Goal: Task Accomplishment & Management: Complete application form

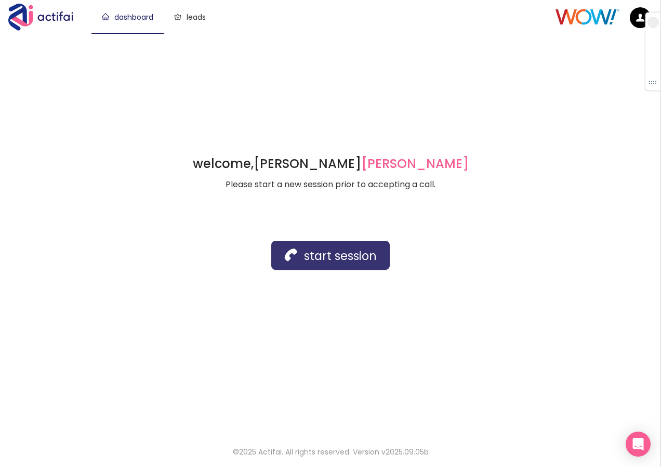
click at [328, 248] on button "start session" at bounding box center [330, 255] width 119 height 29
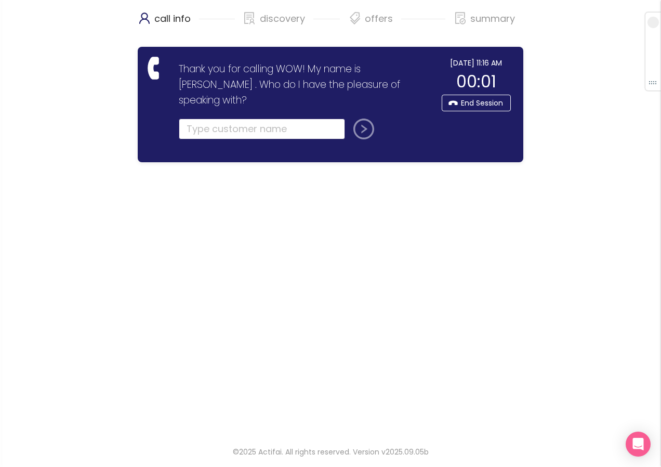
click at [185, 119] on input "text" at bounding box center [262, 129] width 166 height 21
click at [253, 119] on input "text" at bounding box center [262, 129] width 166 height 21
type input "[PERSON_NAME]"
click at [359, 119] on button "submit" at bounding box center [361, 129] width 25 height 21
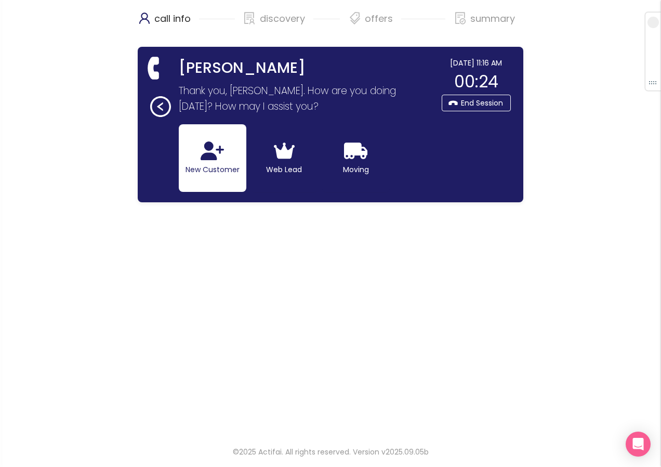
click at [214, 160] on icon "button" at bounding box center [212, 150] width 23 height 19
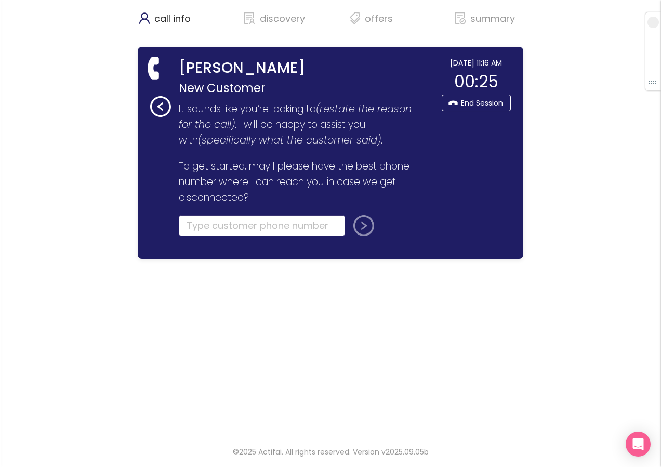
click at [202, 232] on input "tel" at bounding box center [262, 225] width 166 height 21
type input "[PHONE_NUMBER]"
click at [357, 229] on button "submit" at bounding box center [361, 225] width 25 height 21
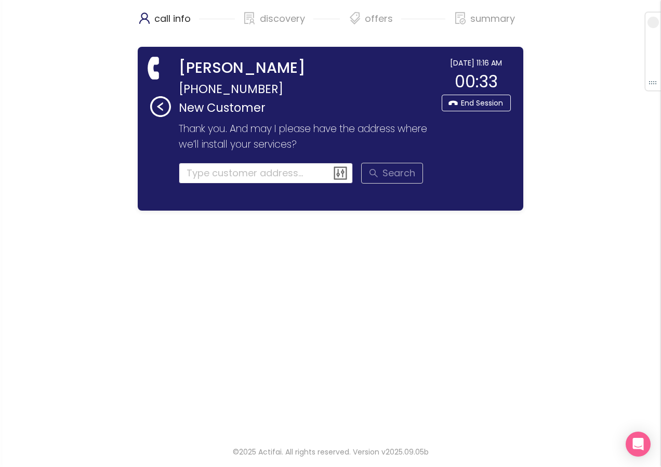
click at [224, 175] on input at bounding box center [266, 173] width 175 height 21
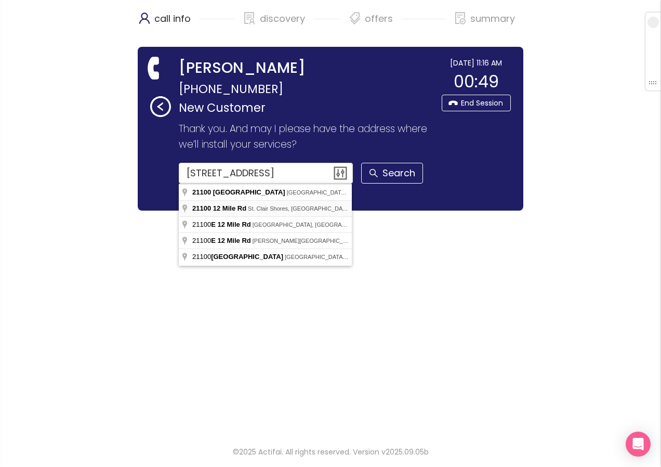
type input "[STREET_ADDRESS]"
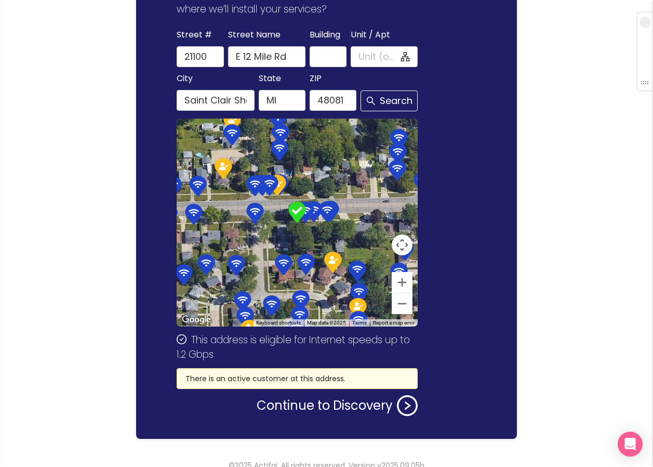
scroll to position [149, 0]
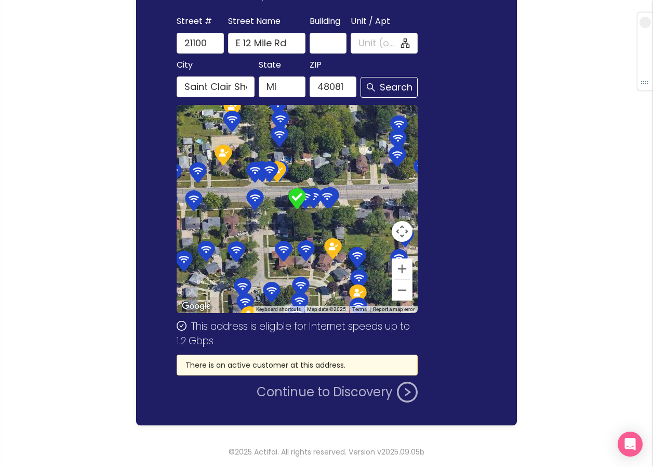
click at [295, 398] on button "Continue to Discovery" at bounding box center [337, 392] width 161 height 21
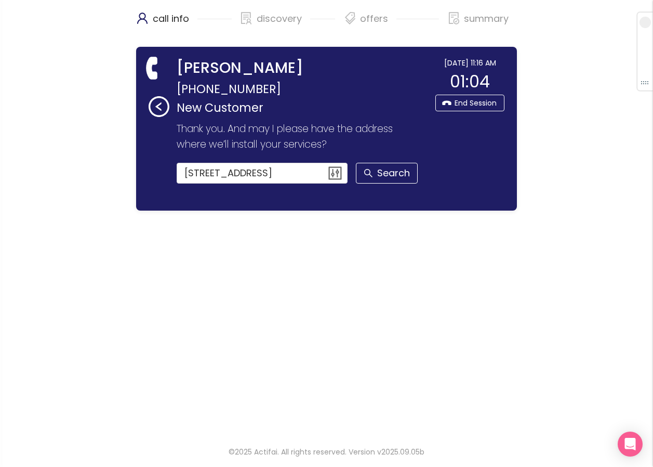
scroll to position [0, 0]
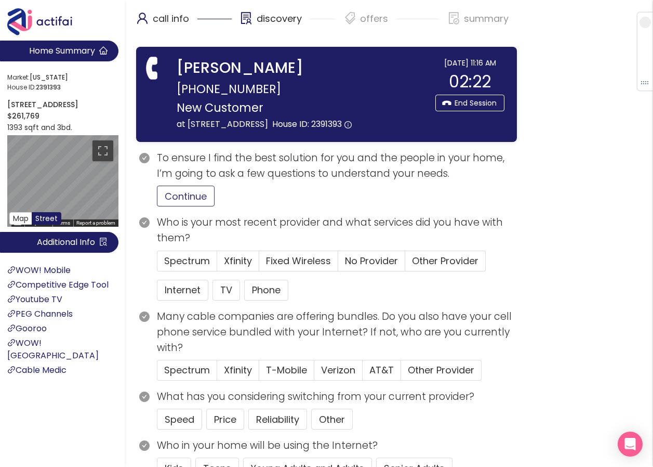
click at [202, 206] on button "Continue" at bounding box center [186, 196] width 58 height 21
click at [427, 267] on span "Other Provider" at bounding box center [445, 260] width 67 height 13
click at [405, 264] on input "Other Provider" at bounding box center [405, 264] width 0 height 0
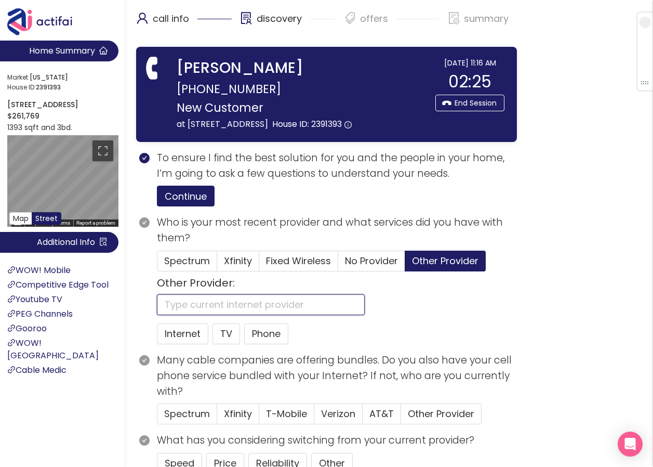
click at [203, 315] on input "text" at bounding box center [261, 304] width 208 height 21
click at [365, 267] on span "No Provider" at bounding box center [371, 260] width 53 height 13
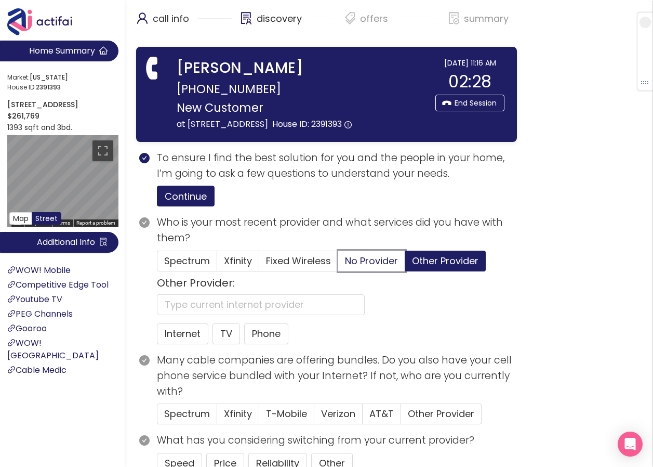
click at [338, 264] on input "No Provider" at bounding box center [338, 264] width 0 height 0
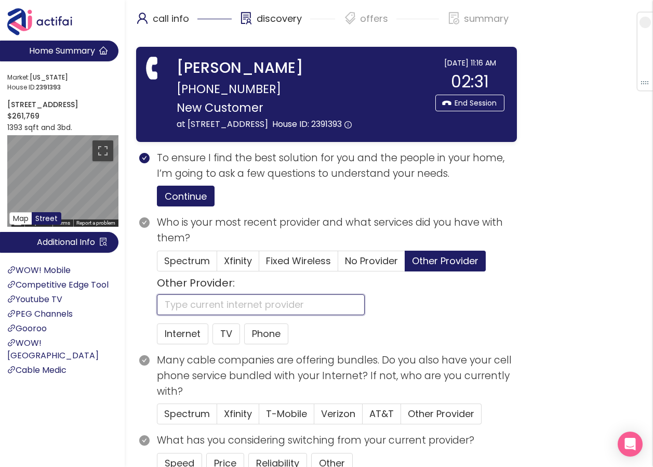
click at [293, 313] on input "text" at bounding box center [261, 304] width 208 height 21
click at [178, 344] on button "Internet" at bounding box center [182, 333] width 51 height 21
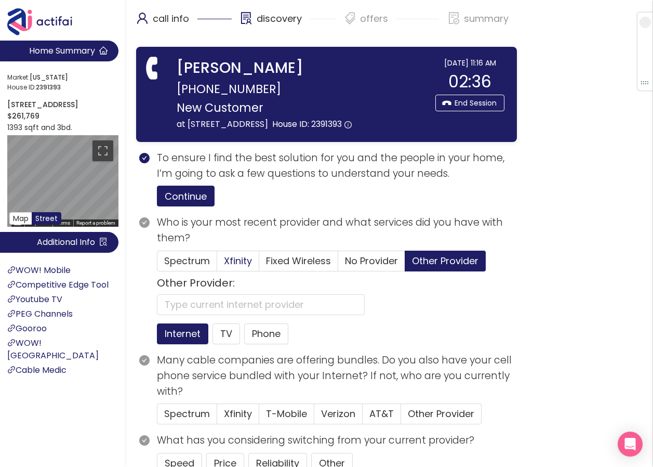
click at [224, 269] on label "Xfinity" at bounding box center [238, 261] width 42 height 21
click at [217, 264] on input "Xfinity" at bounding box center [217, 264] width 0 height 0
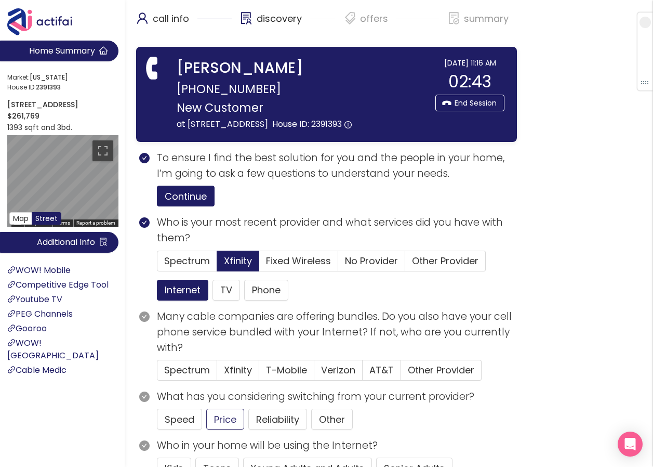
click at [232, 429] on button "Price" at bounding box center [225, 419] width 38 height 21
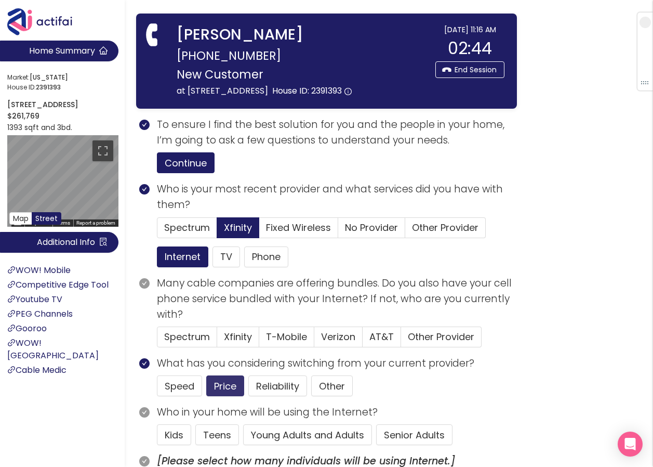
scroll to position [52, 0]
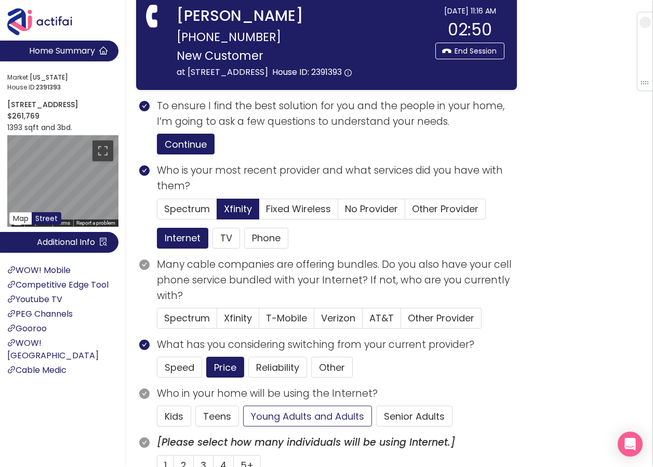
click at [336, 426] on button "Young Adults and Adults" at bounding box center [307, 415] width 129 height 21
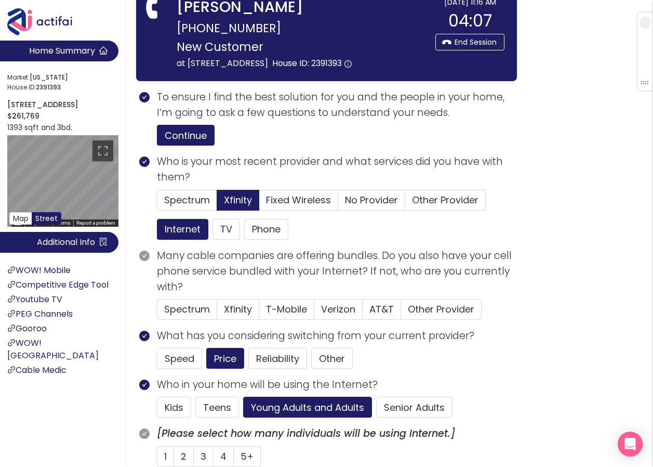
scroll to position [104, 0]
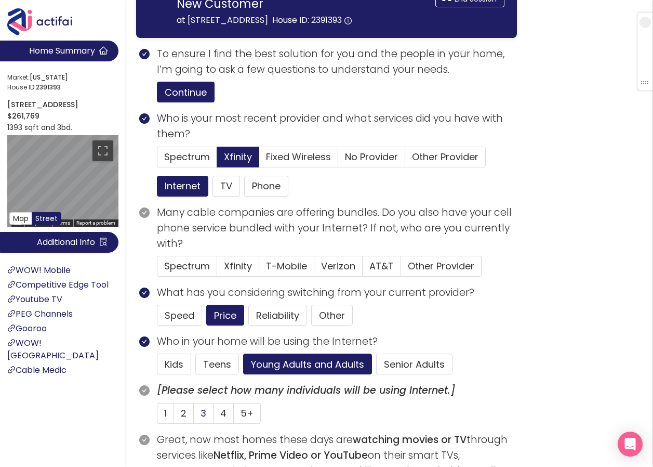
click at [203, 419] on span "3" at bounding box center [204, 412] width 6 height 13
click at [194, 416] on input "3" at bounding box center [194, 416] width 0 height 0
drag, startPoint x: 311, startPoint y: 227, endPoint x: 405, endPoint y: 198, distance: 98.3
click at [405, 196] on div "Internet TV Phone" at bounding box center [337, 186] width 360 height 21
click at [300, 272] on span "T-Mobile" at bounding box center [286, 265] width 41 height 13
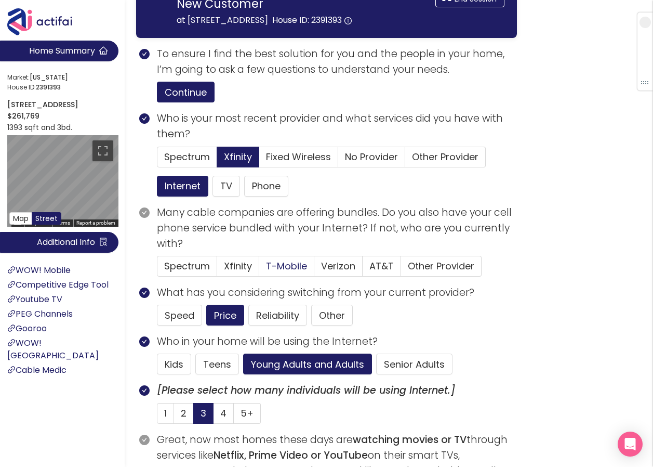
click at [259, 269] on input "T-Mobile" at bounding box center [259, 269] width 0 height 0
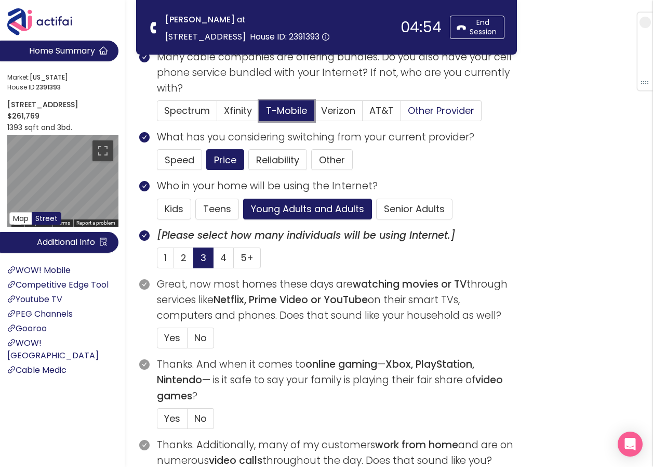
scroll to position [208, 0]
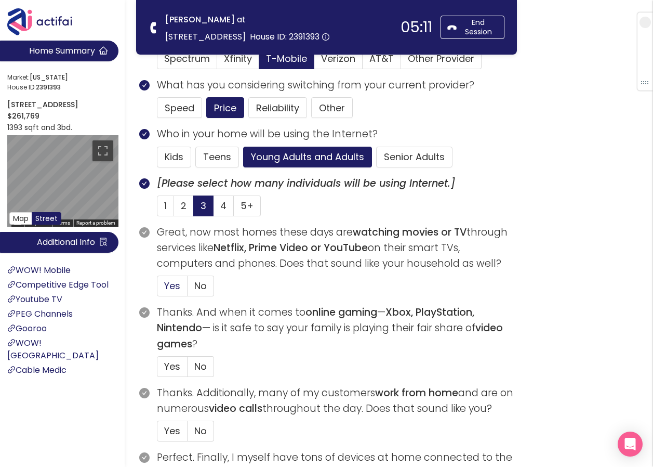
click at [173, 283] on span "Yes" at bounding box center [172, 285] width 16 height 13
click at [158, 289] on input "Yes" at bounding box center [158, 289] width 0 height 0
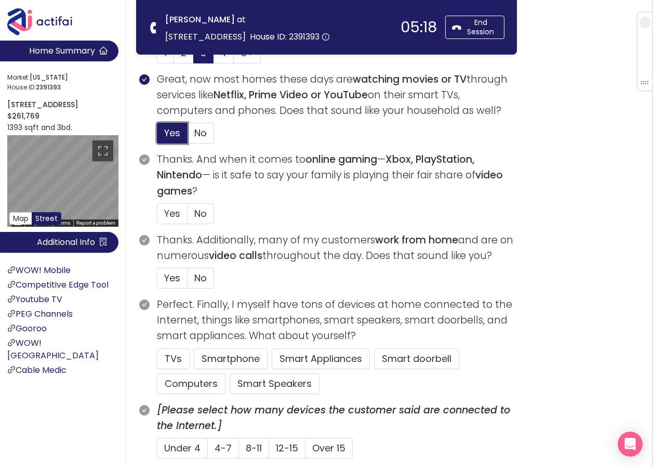
scroll to position [364, 0]
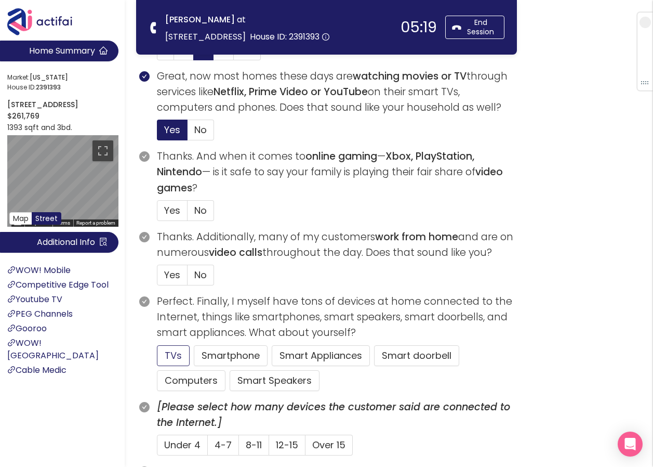
click at [172, 354] on button "TVs" at bounding box center [173, 355] width 33 height 21
click at [170, 211] on span "Yes" at bounding box center [172, 210] width 16 height 13
click at [158, 214] on input "Yes" at bounding box center [158, 214] width 0 height 0
click at [203, 276] on span "No" at bounding box center [200, 274] width 12 height 13
click at [188, 278] on input "No" at bounding box center [188, 278] width 0 height 0
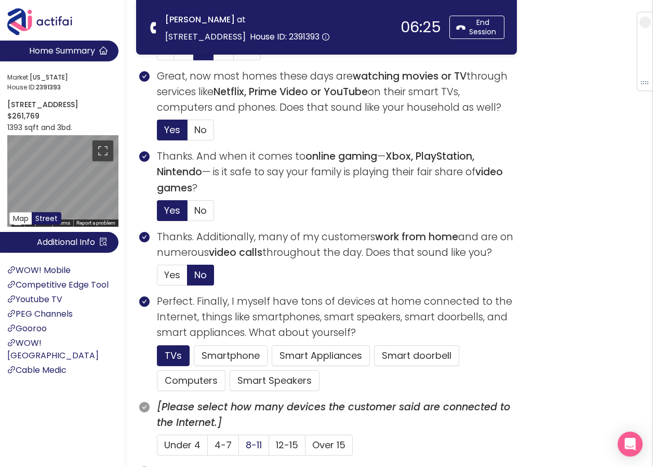
click at [250, 445] on span "8-11" at bounding box center [254, 444] width 16 height 13
click at [239, 448] on input "8-11" at bounding box center [239, 448] width 0 height 0
click at [181, 382] on button "Computers" at bounding box center [191, 380] width 69 height 21
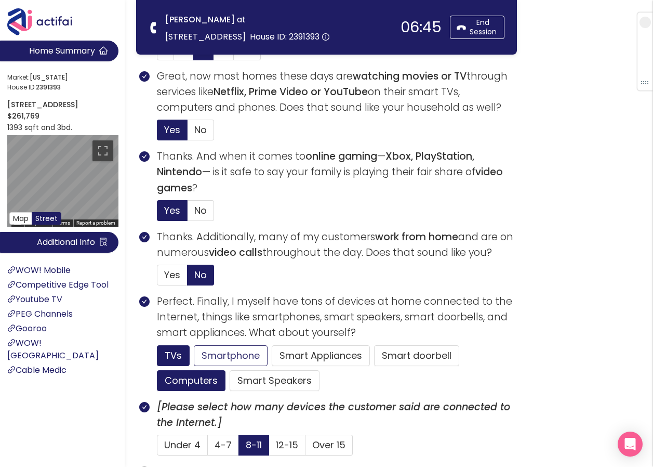
click at [205, 352] on button "Smartphone" at bounding box center [231, 355] width 74 height 21
click at [290, 441] on span "12-15" at bounding box center [287, 444] width 22 height 13
click at [269, 448] on input "12-15" at bounding box center [269, 448] width 0 height 0
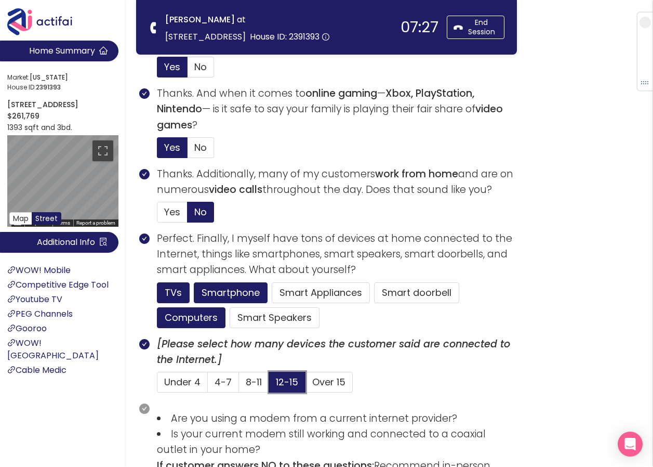
scroll to position [520, 0]
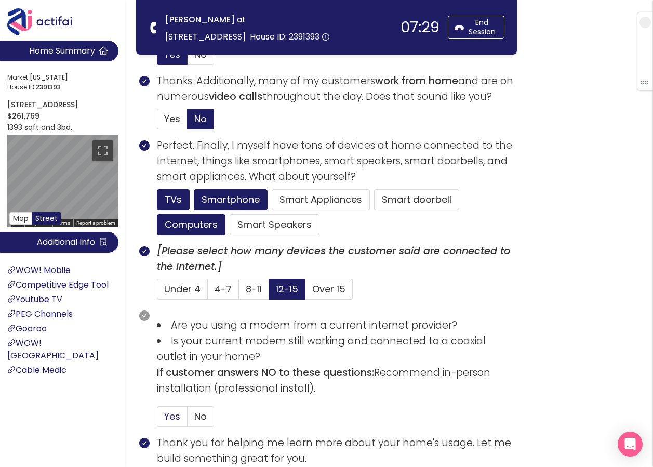
click at [174, 415] on span "Yes" at bounding box center [172, 416] width 16 height 13
click at [158, 419] on input "Yes" at bounding box center [158, 419] width 0 height 0
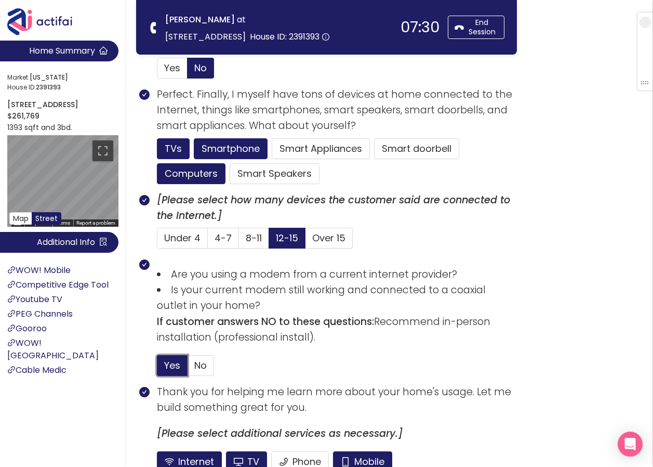
scroll to position [672, 0]
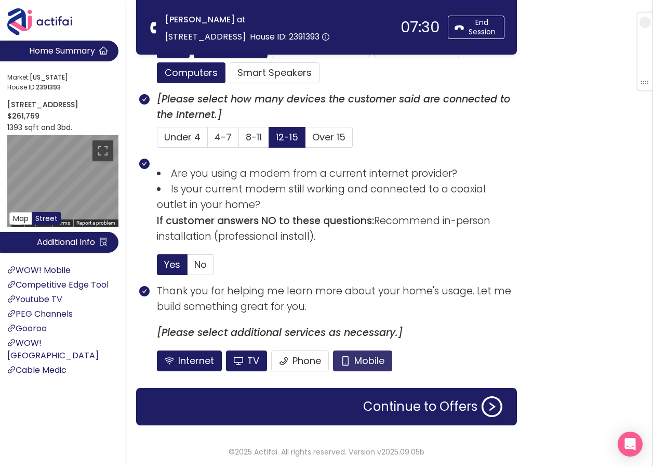
click at [359, 368] on button "Mobile" at bounding box center [362, 360] width 59 height 21
click at [254, 364] on button "TV" at bounding box center [246, 360] width 41 height 21
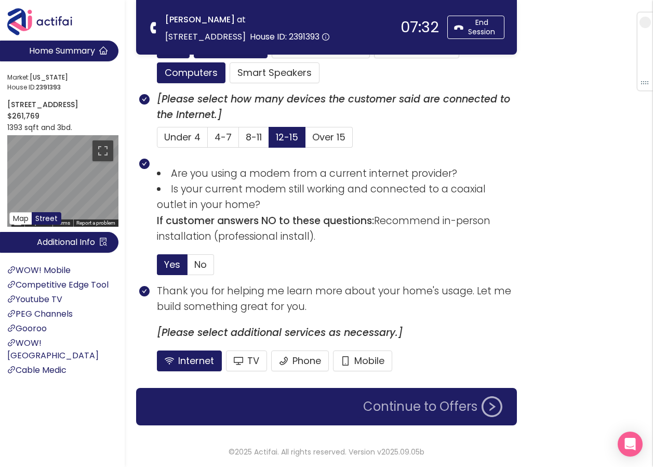
click at [402, 404] on button "Continue to Offers" at bounding box center [433, 406] width 152 height 21
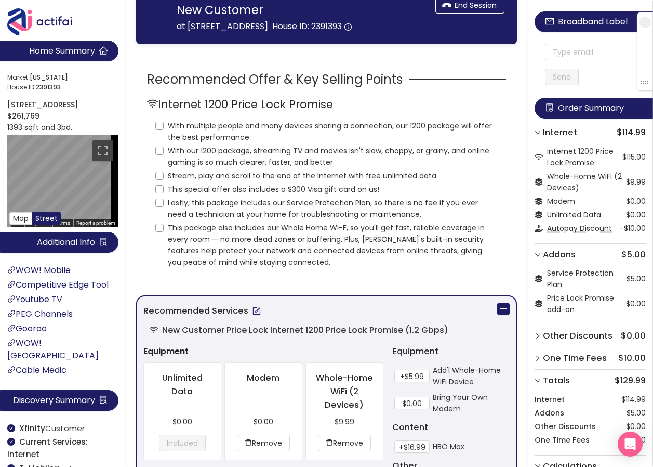
scroll to position [0, 0]
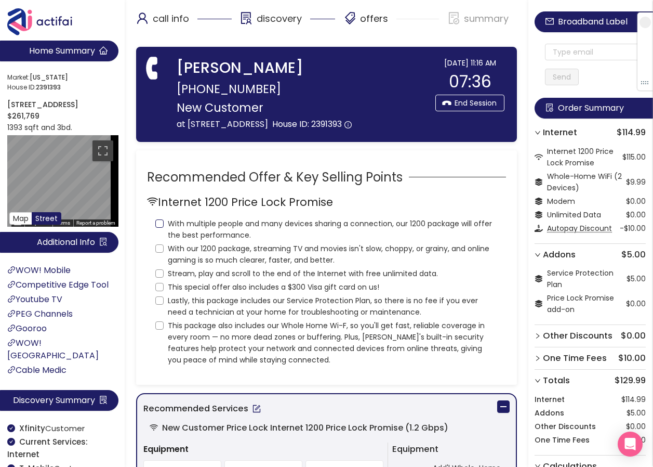
click at [163, 228] on input "With multiple people and many devices sharing a connection, our 1200 package wi…" at bounding box center [159, 223] width 8 height 8
checkbox input "true"
click at [162, 253] on input "With our 1200 package, streaming TV and movies isn't slow, choppy, or grainy, a…" at bounding box center [159, 248] width 8 height 8
checkbox input "true"
click at [157, 279] on label "Stream, play and scroll to the end of the Internet with free unlimited data." at bounding box center [298, 273] width 287 height 14
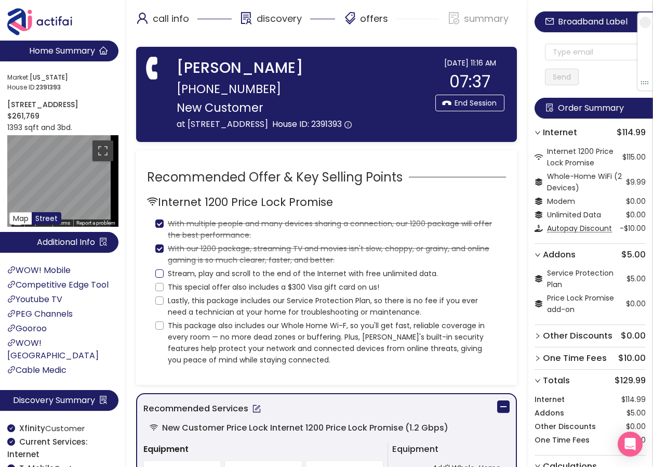
click at [157, 278] on input "Stream, play and scroll to the end of the Internet with free unlimited data." at bounding box center [159, 273] width 8 height 8
checkbox input "true"
click at [159, 291] on input "This special offer also includes a $300 Visa gift card on us!" at bounding box center [159, 287] width 8 height 8
checkbox input "true"
click at [159, 305] on input "Lastly, this package includes our Service Protection Plan, so there is no fee i…" at bounding box center [159, 300] width 8 height 8
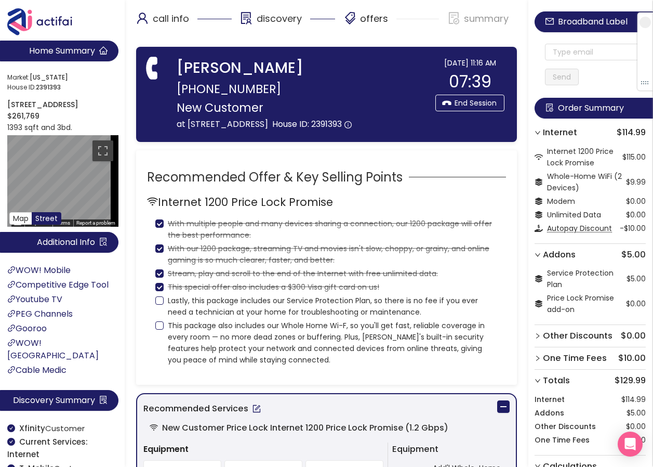
checkbox input "true"
click at [161, 330] on input "This package also includes our Whole Home Wi-F, so you'll get fast, reliable co…" at bounding box center [159, 325] width 8 height 8
checkbox input "true"
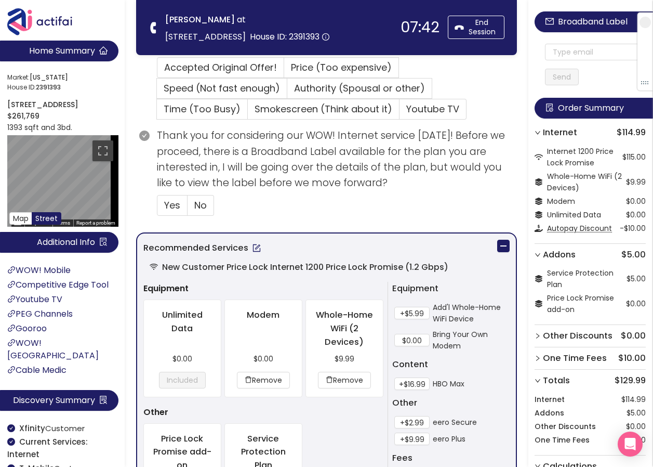
scroll to position [364, 0]
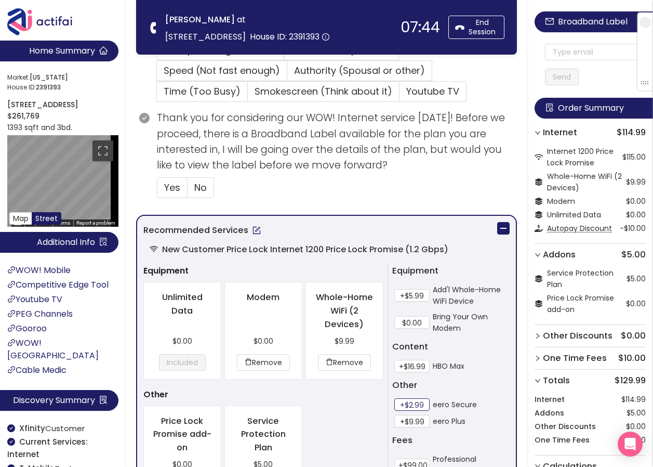
click at [414, 406] on button "+$2.99" at bounding box center [412, 404] width 35 height 12
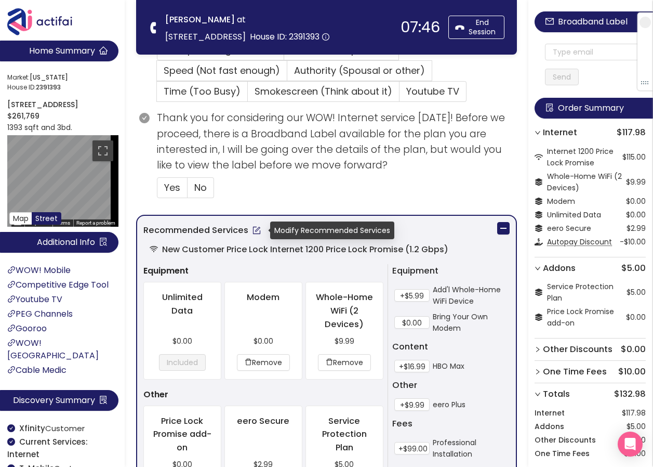
click at [254, 235] on button "button" at bounding box center [256, 230] width 17 height 17
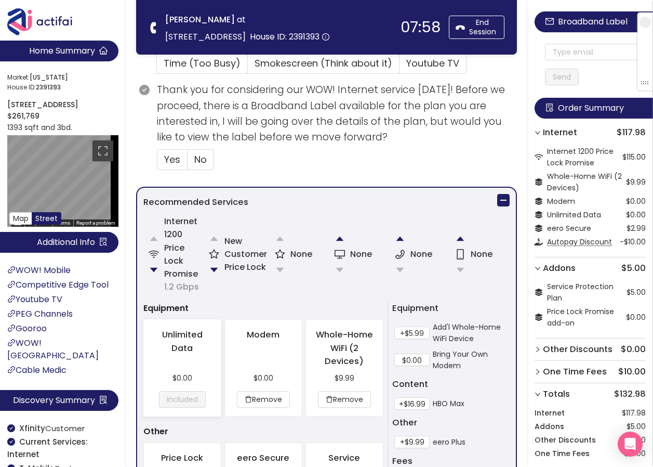
scroll to position [416, 0]
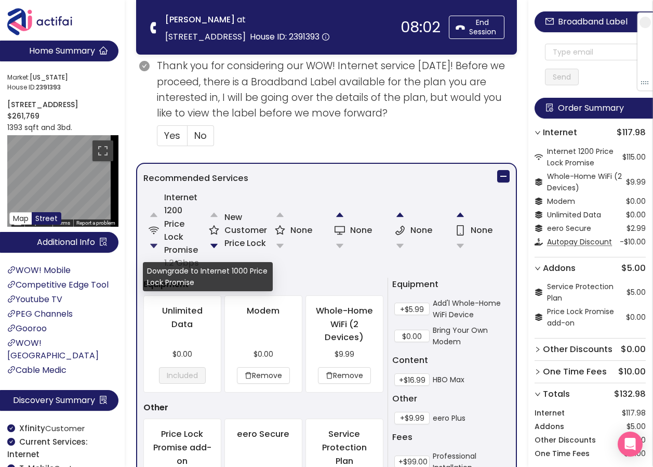
click at [156, 244] on button "button" at bounding box center [153, 245] width 21 height 21
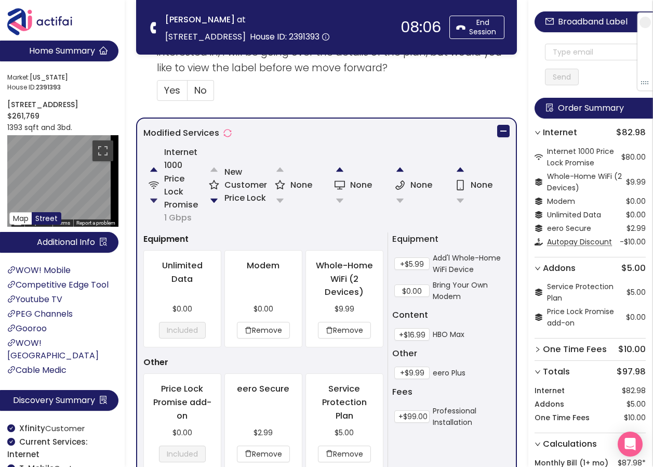
scroll to position [468, 0]
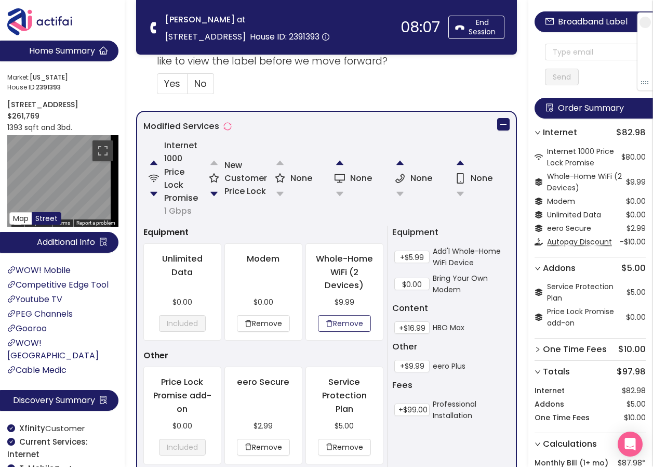
click at [342, 324] on button "Remove" at bounding box center [344, 323] width 53 height 17
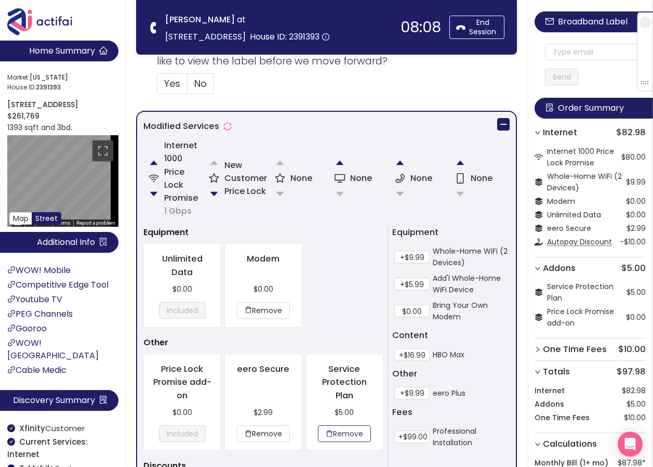
click at [353, 433] on button "Remove" at bounding box center [344, 433] width 53 height 17
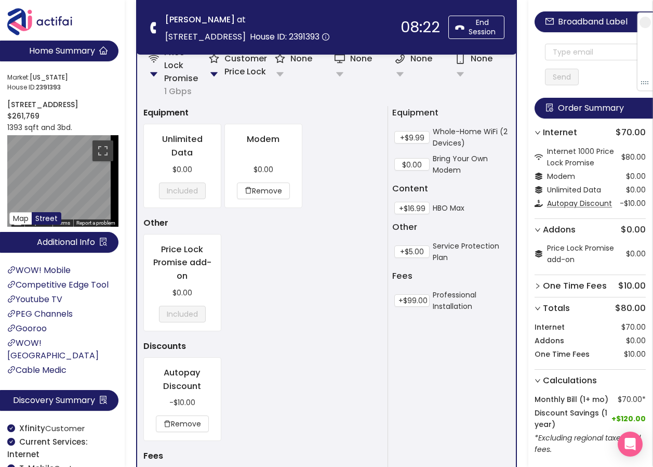
scroll to position [520, 0]
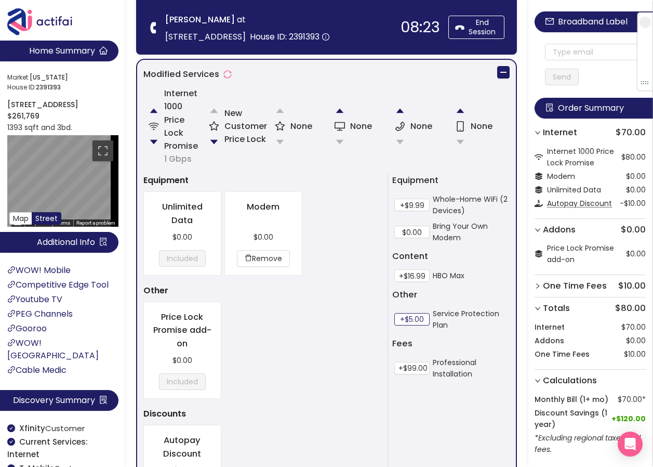
click at [416, 317] on button "+$5.00" at bounding box center [412, 319] width 35 height 12
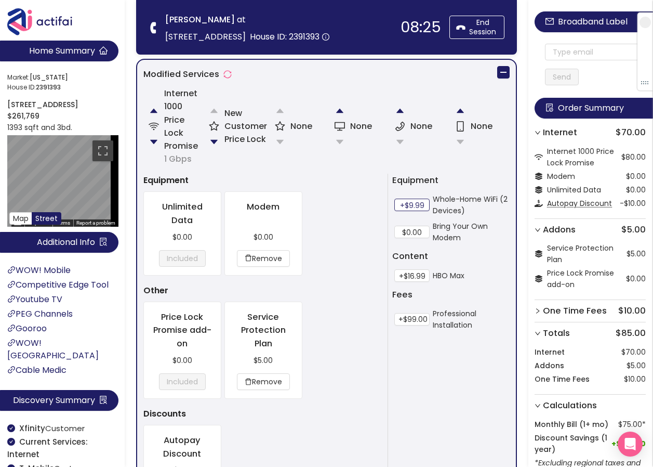
click at [413, 207] on button "+$9.99" at bounding box center [412, 205] width 35 height 12
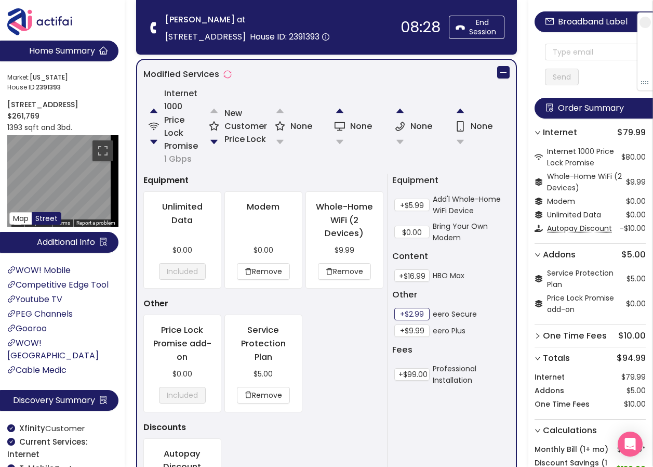
click at [422, 313] on button "+$2.99" at bounding box center [412, 314] width 35 height 12
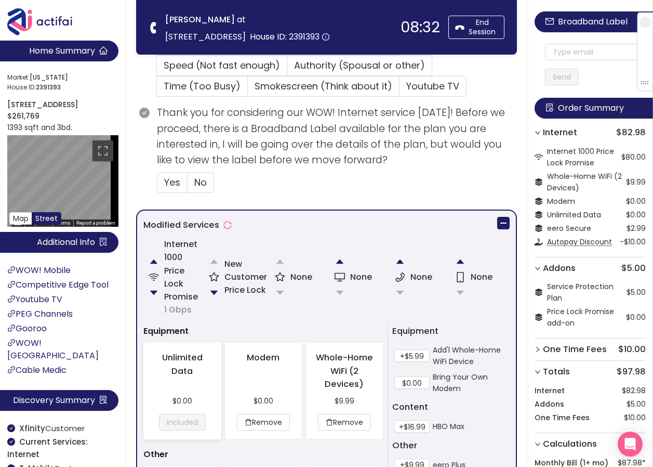
scroll to position [364, 0]
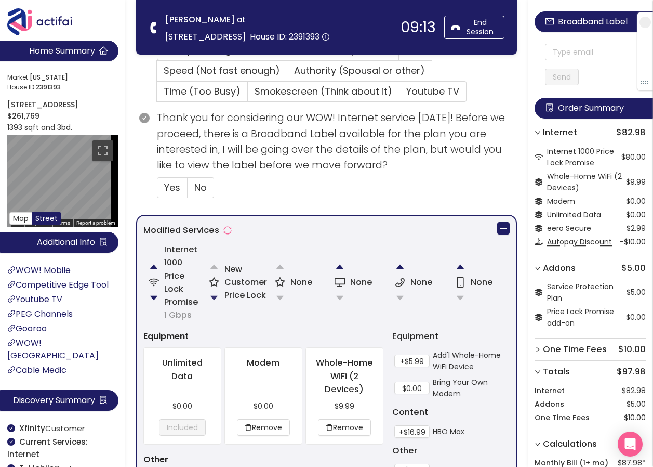
click at [213, 299] on button "button" at bounding box center [214, 297] width 21 height 21
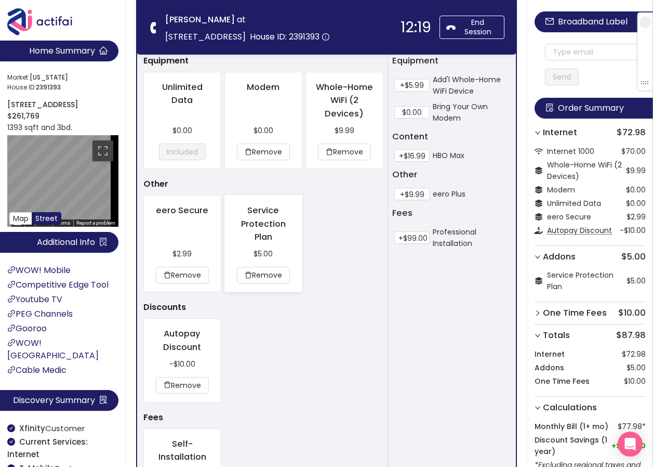
scroll to position [676, 0]
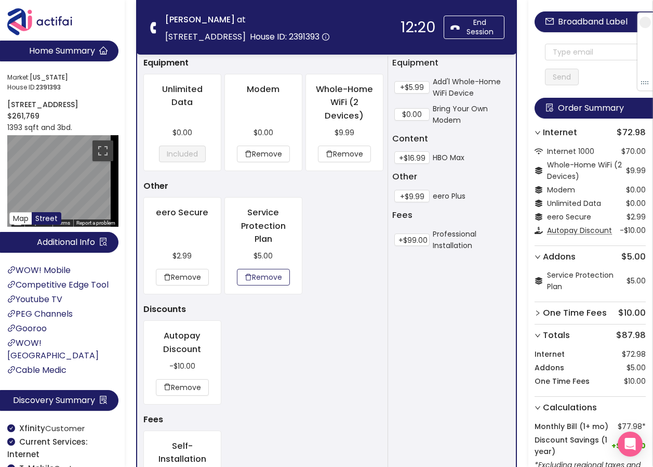
click at [263, 280] on button "Remove" at bounding box center [263, 277] width 53 height 17
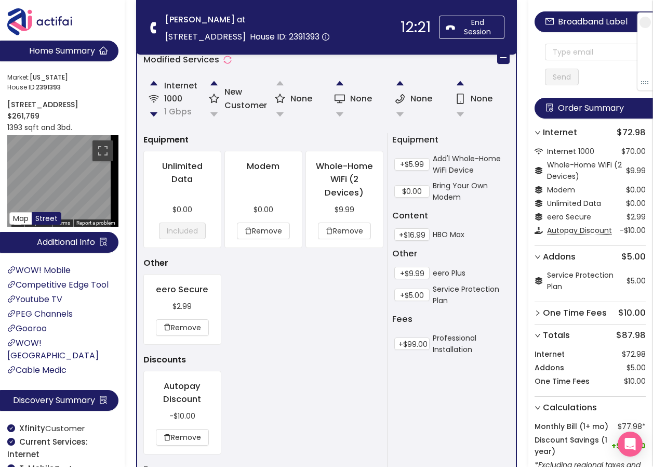
scroll to position [572, 0]
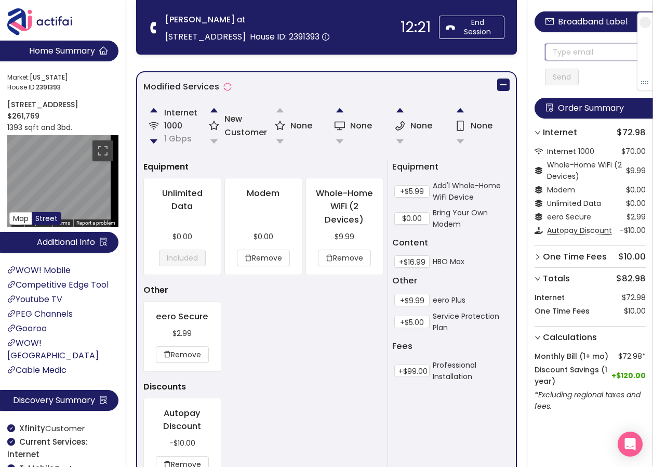
click at [563, 54] on input "text" at bounding box center [595, 52] width 101 height 17
click at [562, 53] on input "text" at bounding box center [595, 52] width 101 height 17
drag, startPoint x: 621, startPoint y: 54, endPoint x: 554, endPoint y: 54, distance: 67.6
click at [544, 52] on div "[EMAIL_ADDRESS][DOMAIN_NAME] Send" at bounding box center [590, 54] width 111 height 62
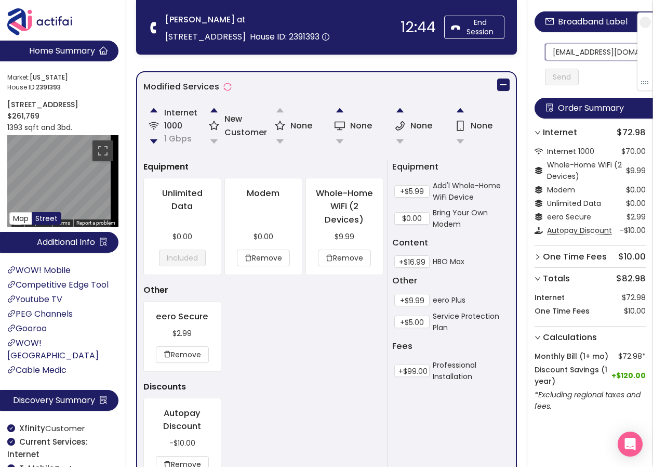
click at [557, 51] on input "[EMAIL_ADDRESS][DOMAIN_NAME]" at bounding box center [595, 52] width 101 height 17
drag, startPoint x: 557, startPoint y: 51, endPoint x: 636, endPoint y: 53, distance: 79.0
click at [267, 39] on section "Home Summary Market: [US_STATE][GEOGRAPHIC_DATA] ID: 2391393 [STREET_ADDRESS] $…" at bounding box center [326, 70] width 653 height 1284
type input "[EMAIL_ADDRESS][DOMAIN_NAME]"
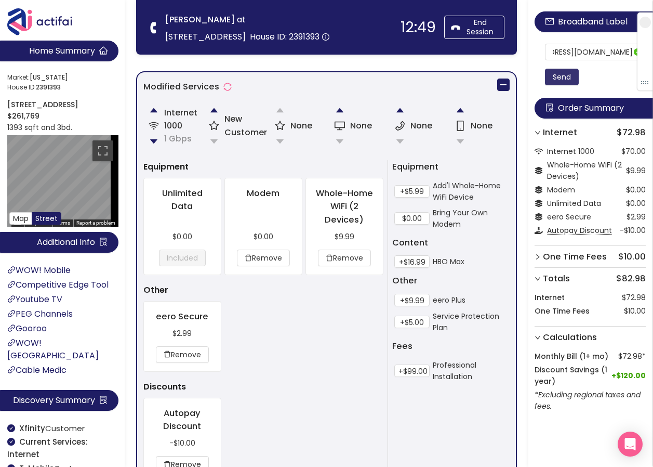
scroll to position [0, 0]
click at [571, 76] on button "Send" at bounding box center [562, 77] width 34 height 17
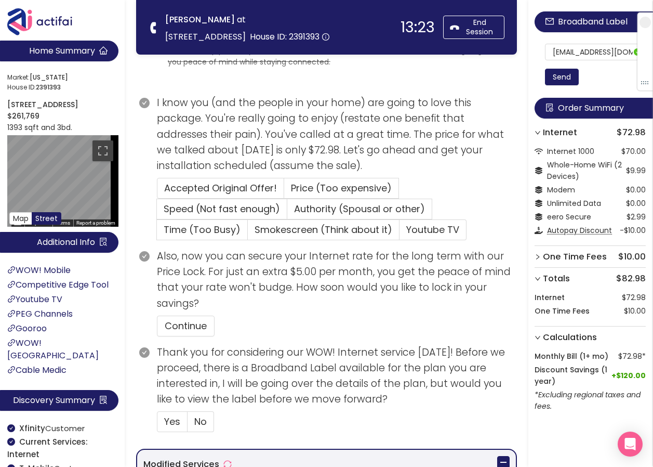
scroll to position [142, 0]
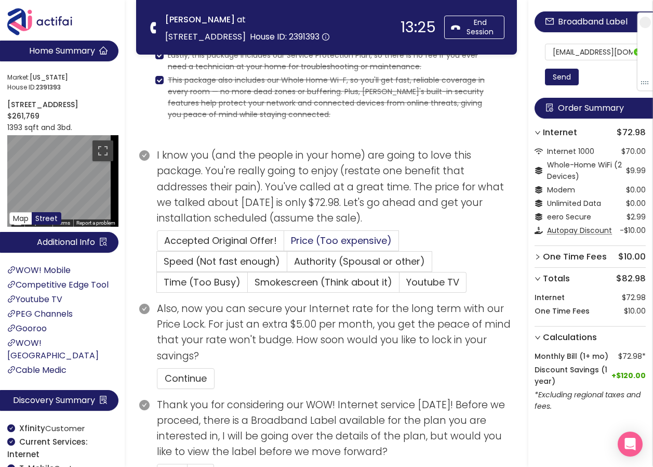
click at [337, 243] on span "Price (Too expensive)" at bounding box center [341, 240] width 101 height 13
click at [284, 244] on input "Price (Too expensive)" at bounding box center [284, 244] width 0 height 0
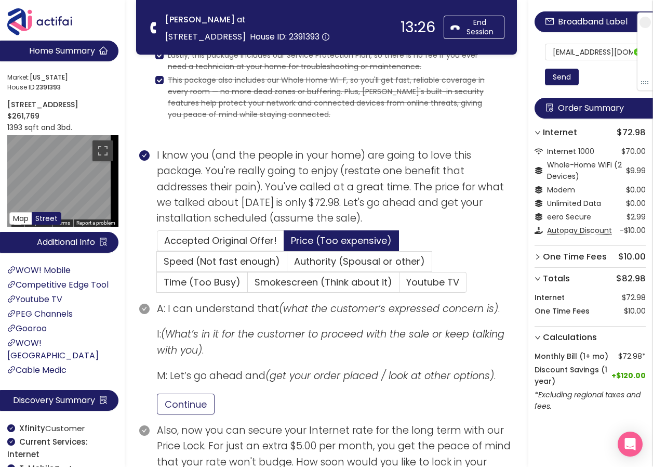
click at [189, 402] on button "Continue" at bounding box center [186, 403] width 58 height 21
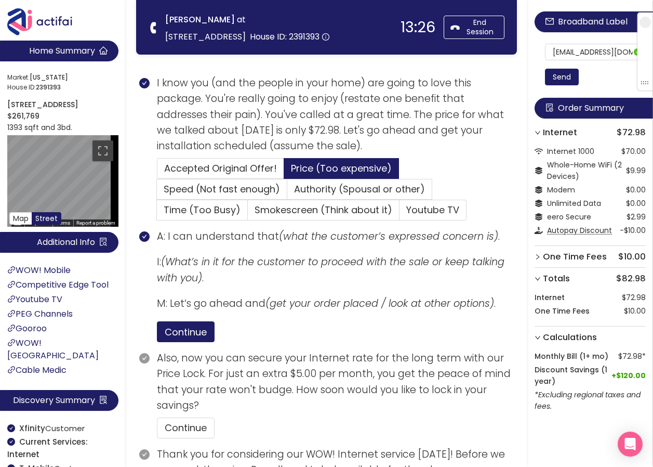
scroll to position [350, 0]
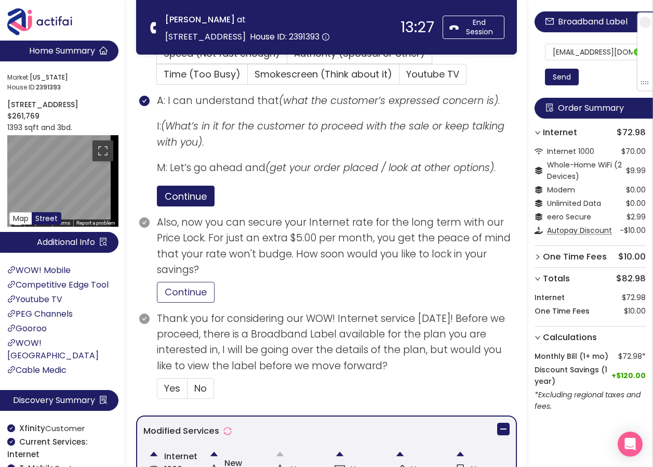
click at [190, 284] on button "Continue" at bounding box center [186, 292] width 58 height 21
drag, startPoint x: 172, startPoint y: 386, endPoint x: 263, endPoint y: 367, distance: 93.5
click at [171, 386] on span "Yes" at bounding box center [172, 388] width 16 height 13
click at [158, 391] on input "Yes" at bounding box center [158, 391] width 0 height 0
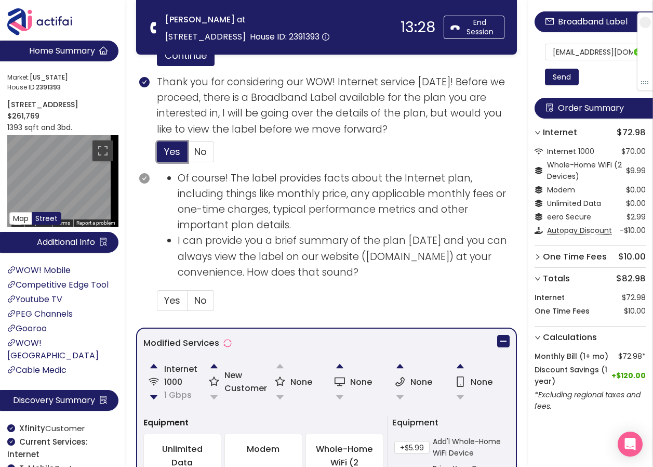
scroll to position [610, 0]
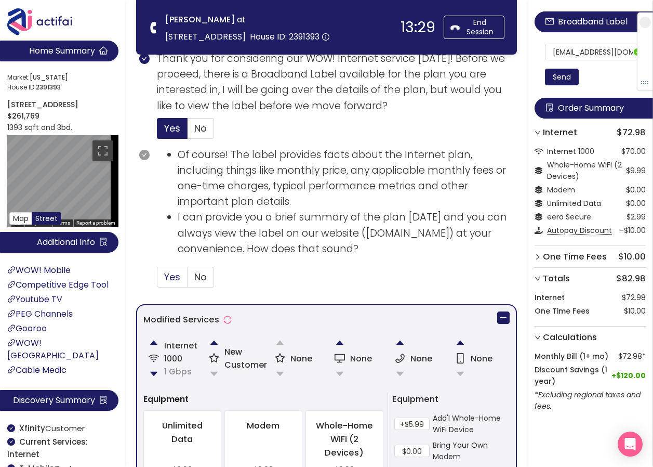
click at [166, 273] on span "Yes" at bounding box center [172, 276] width 16 height 13
click at [158, 280] on input "Yes" at bounding box center [158, 280] width 0 height 0
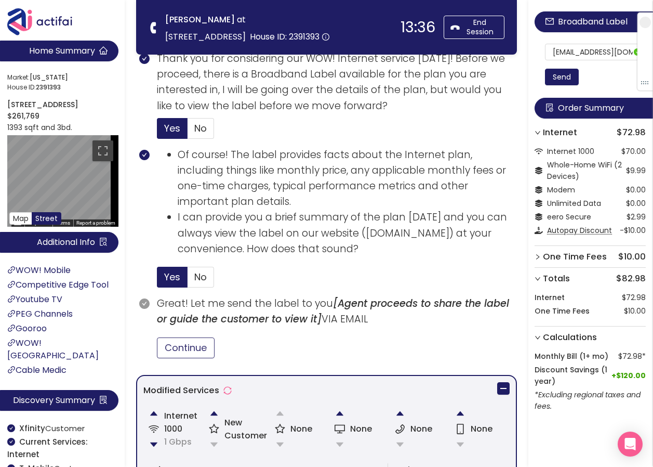
click at [174, 345] on button "Continue" at bounding box center [186, 347] width 58 height 21
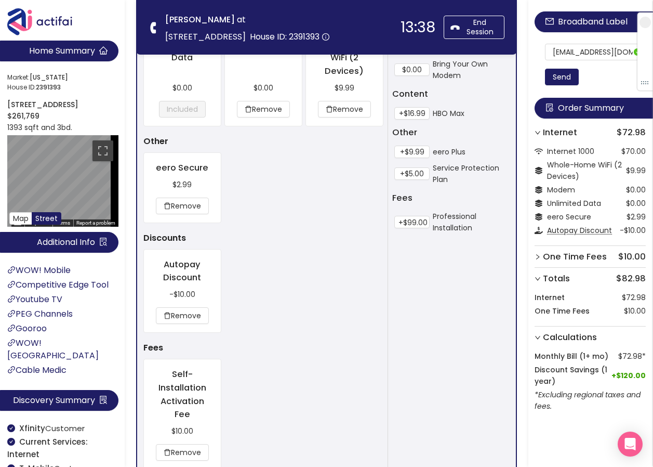
scroll to position [1159, 0]
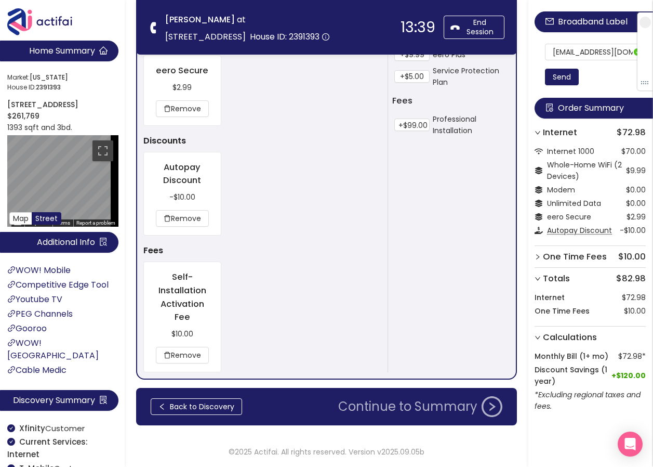
click at [366, 402] on button "Continue to Summary" at bounding box center [420, 406] width 177 height 21
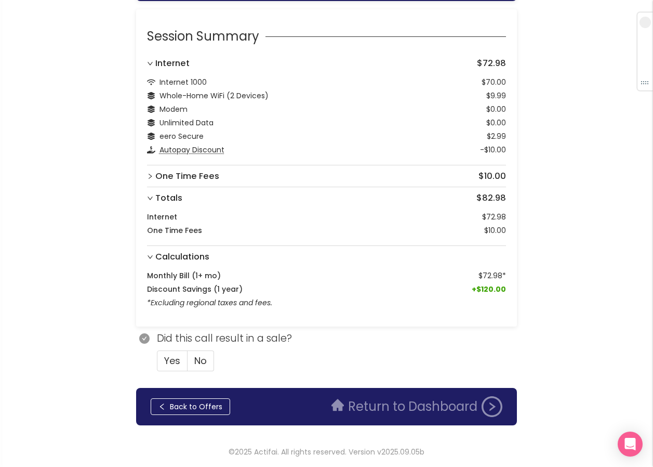
scroll to position [175, 0]
click at [169, 361] on span "Yes" at bounding box center [172, 360] width 16 height 13
click at [158, 364] on input "Yes" at bounding box center [158, 364] width 0 height 0
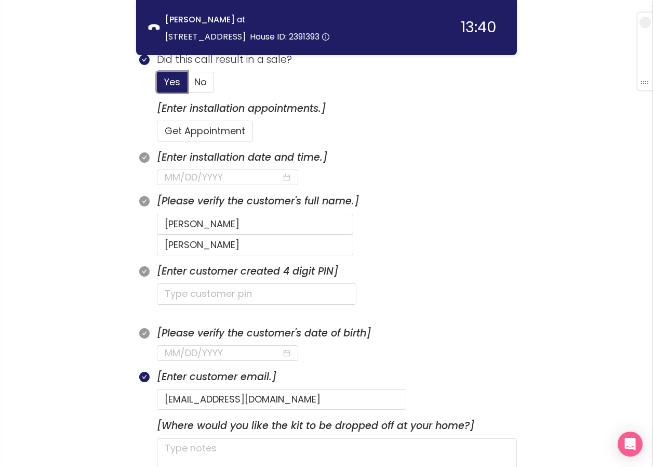
scroll to position [331, 0]
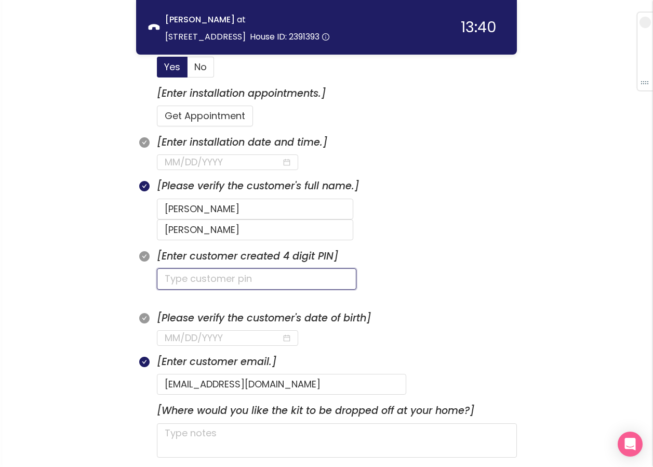
click at [173, 268] on input "text" at bounding box center [257, 278] width 200 height 21
type input "1427"
click at [424, 321] on section "[Please verify the customer's date of birth]" at bounding box center [337, 332] width 360 height 44
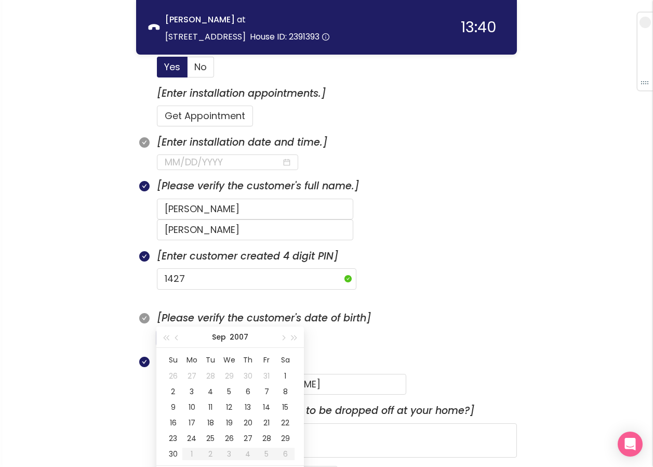
click at [182, 331] on input at bounding box center [223, 338] width 117 height 15
click at [228, 434] on div "26" at bounding box center [229, 438] width 12 height 12
click at [186, 331] on input "[DATE]" at bounding box center [223, 338] width 117 height 15
type input "[DATE]"
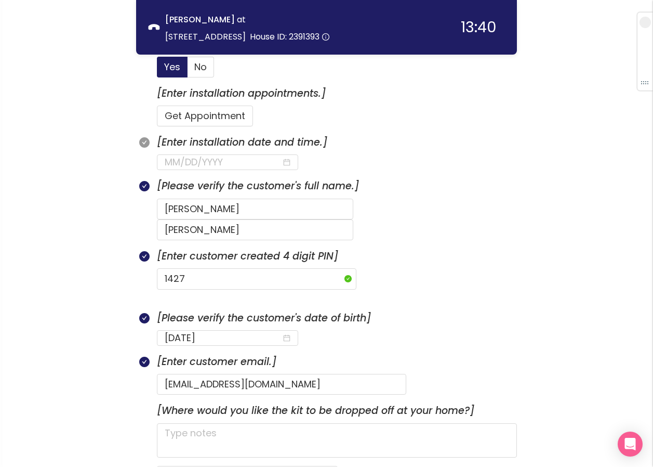
click at [251, 279] on section "[Enter customer created 4 digit PIN] 1427" at bounding box center [337, 278] width 360 height 61
click at [202, 165] on input at bounding box center [223, 162] width 117 height 15
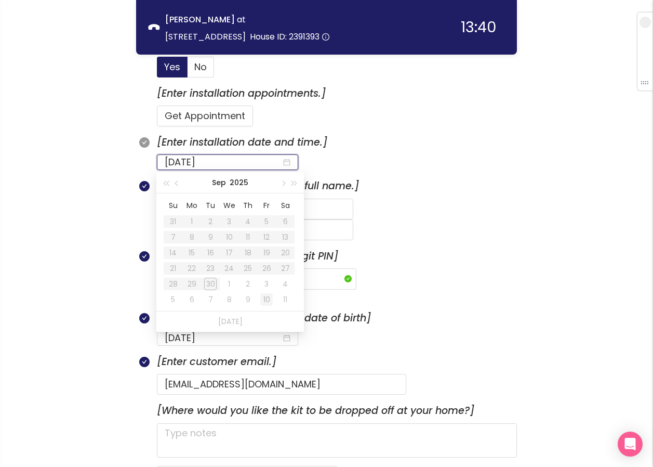
type input "[DATE]"
click at [227, 285] on div "1" at bounding box center [229, 284] width 12 height 12
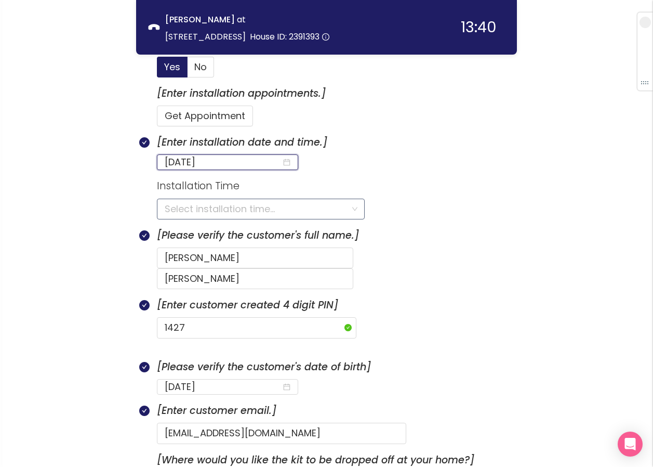
click at [195, 205] on input "search" at bounding box center [257, 209] width 185 height 20
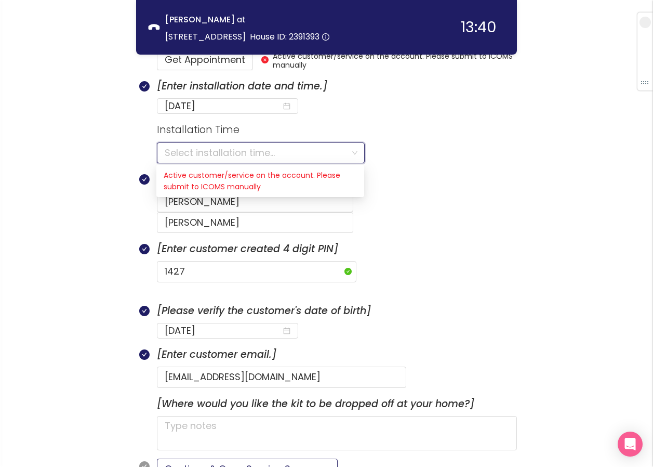
scroll to position [487, 0]
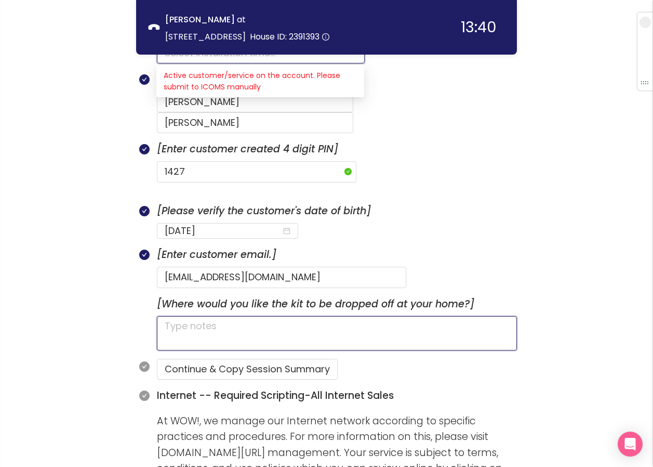
click at [200, 316] on textarea at bounding box center [337, 333] width 360 height 34
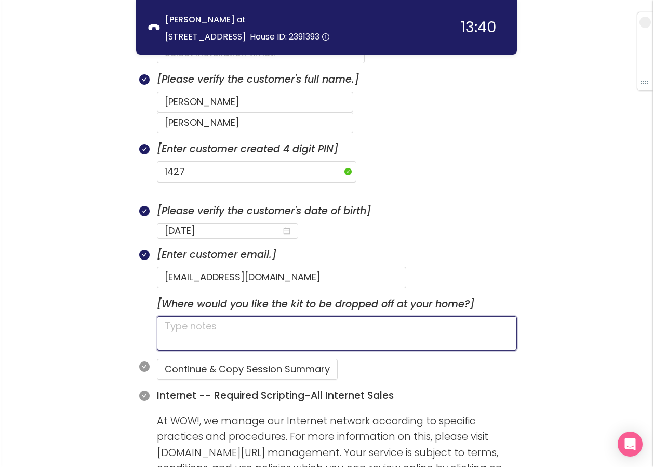
type textarea "H"
type textarea "HA"
type textarea "HAS"
type textarea "HAS D"
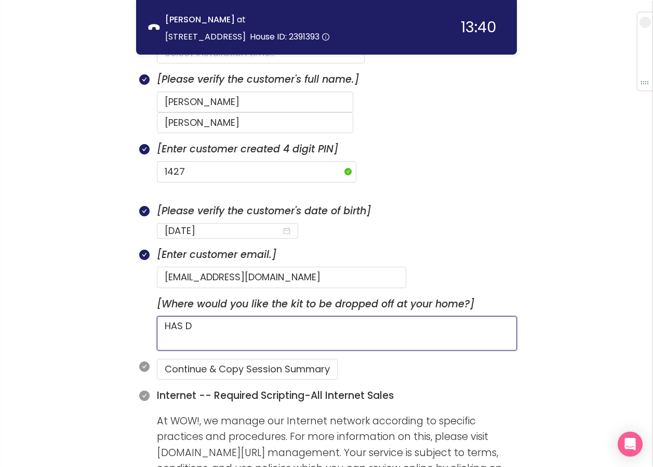
type textarea "HAS DO"
type textarea "HAS DOG"
type textarea "HAS DOGS"
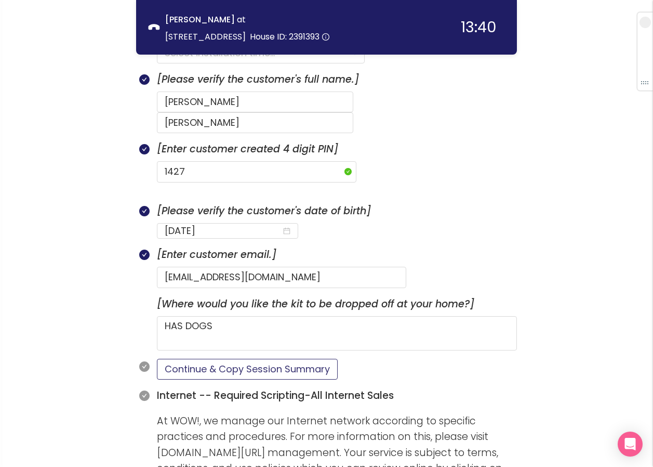
click at [226, 359] on button "Continue & Copy Session Summary" at bounding box center [247, 369] width 181 height 21
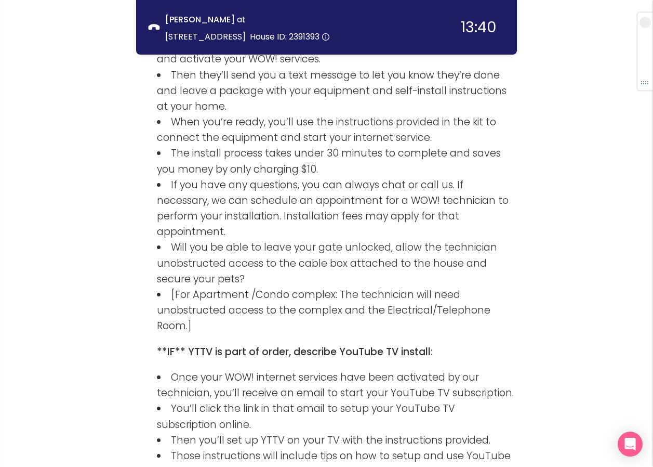
scroll to position [1423, 0]
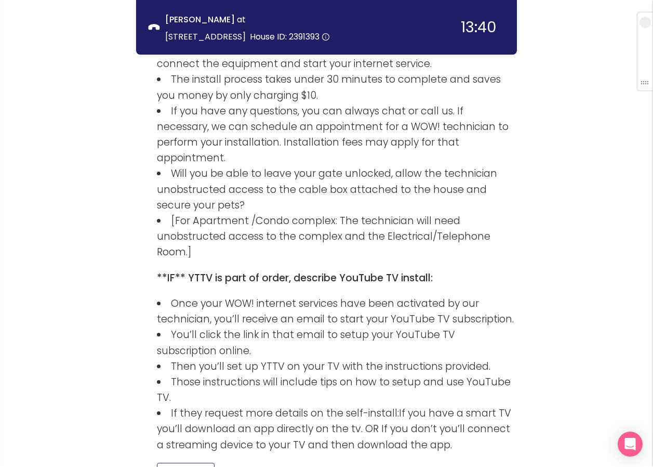
click at [173, 463] on button "Continue" at bounding box center [186, 473] width 58 height 21
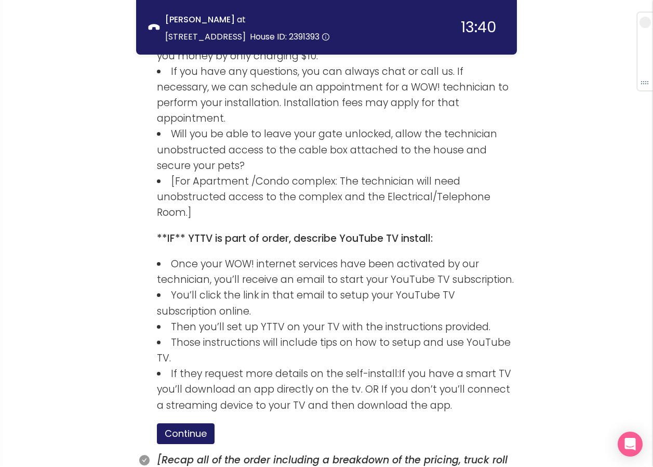
scroll to position [1522, 0]
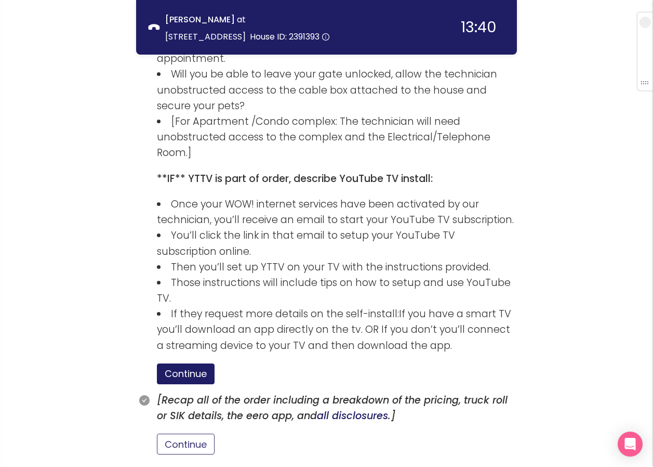
click at [190, 434] on button "Continue" at bounding box center [186, 444] width 58 height 21
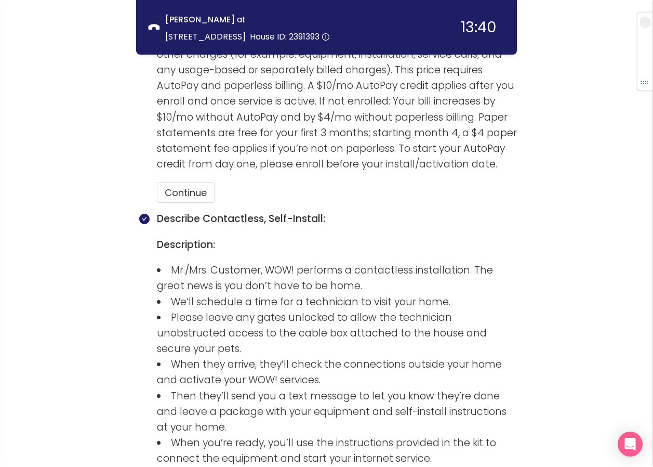
scroll to position [1002, 0]
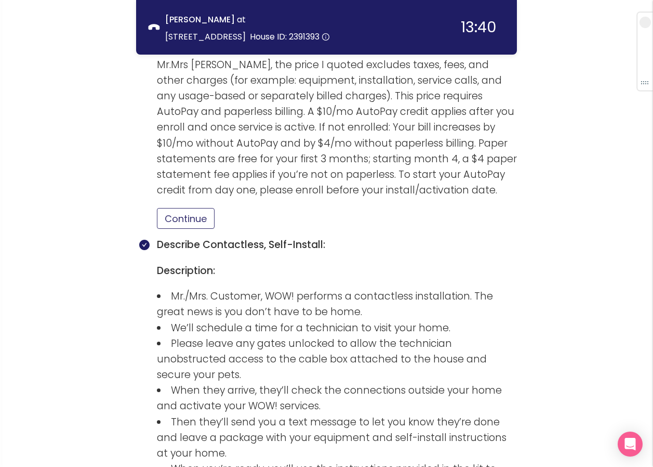
click at [199, 208] on button "Continue" at bounding box center [186, 218] width 58 height 21
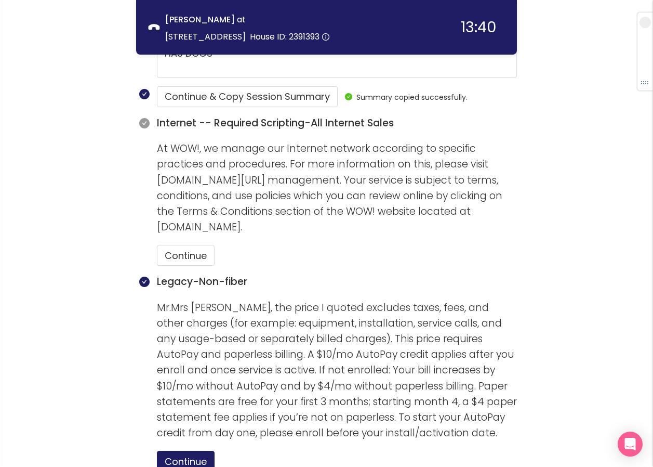
scroll to position [742, 0]
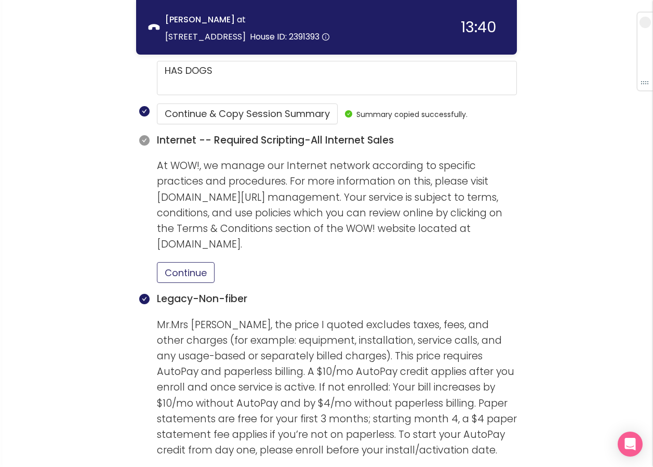
click at [196, 262] on button "Continue" at bounding box center [186, 272] width 58 height 21
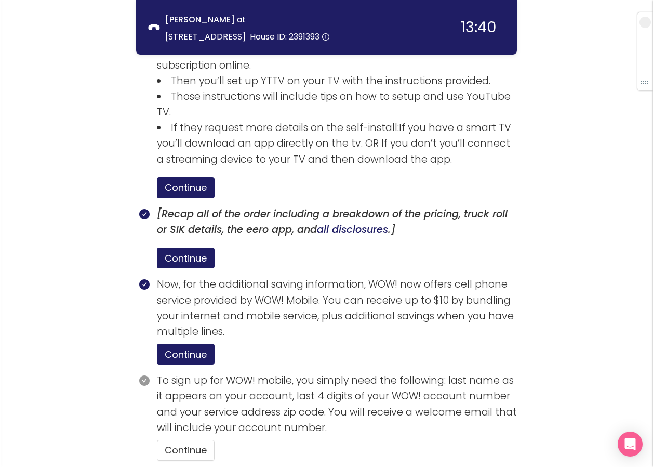
scroll to position [1714, 0]
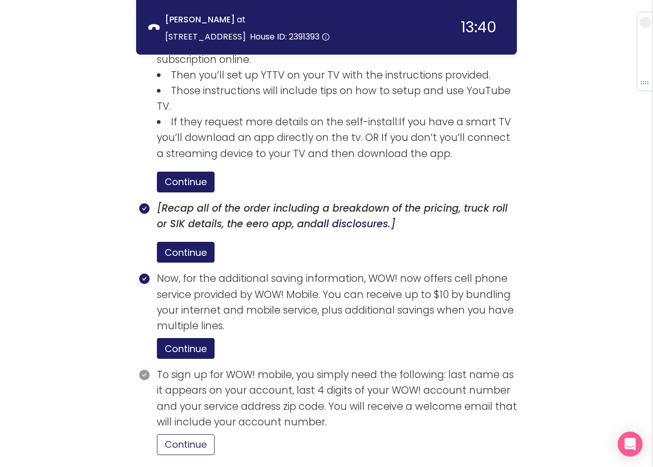
click at [193, 434] on button "Continue" at bounding box center [186, 444] width 58 height 21
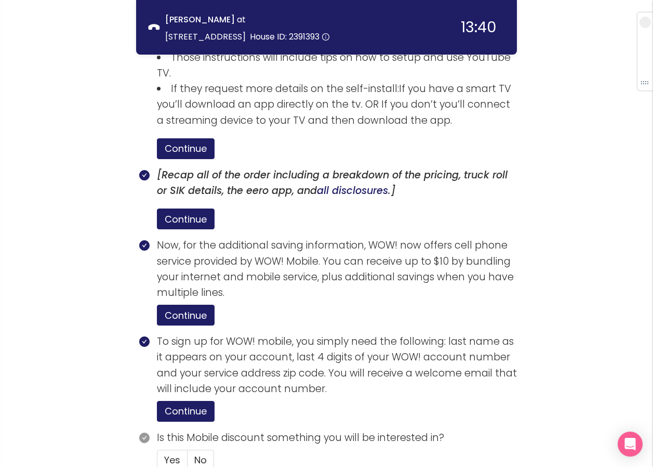
scroll to position [1763, 0]
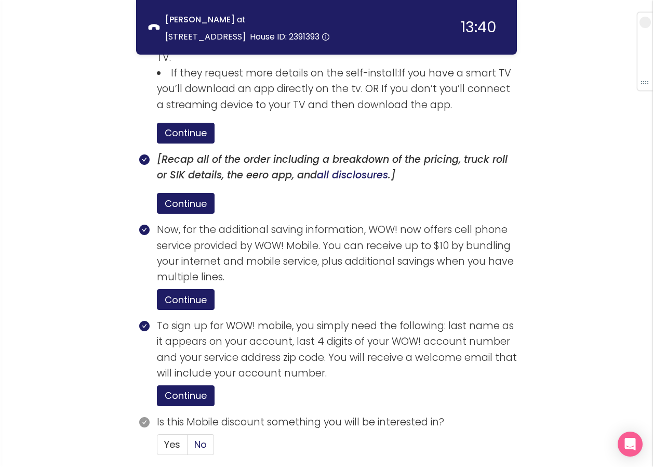
click at [206, 438] on span "No" at bounding box center [200, 444] width 12 height 13
click at [188, 448] on input "No" at bounding box center [188, 448] width 0 height 0
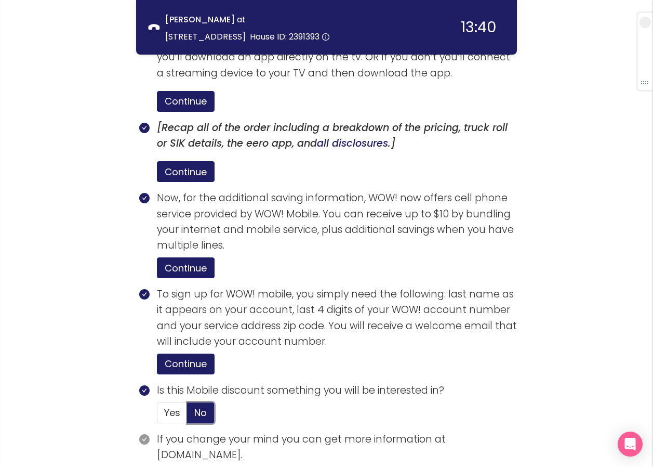
scroll to position [1827, 0]
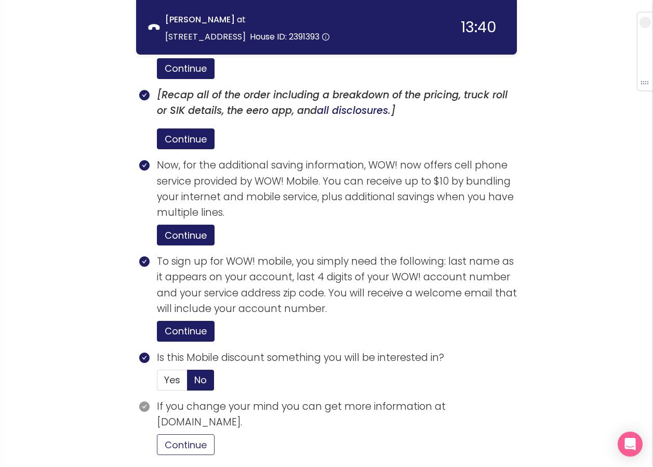
click at [192, 434] on button "Continue" at bounding box center [186, 444] width 58 height 21
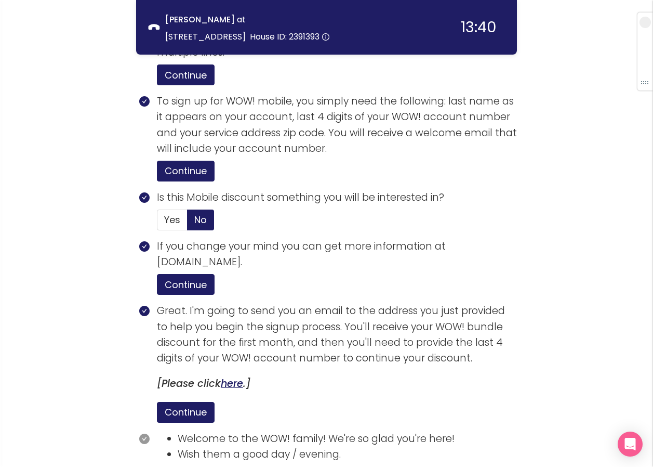
scroll to position [2025, 0]
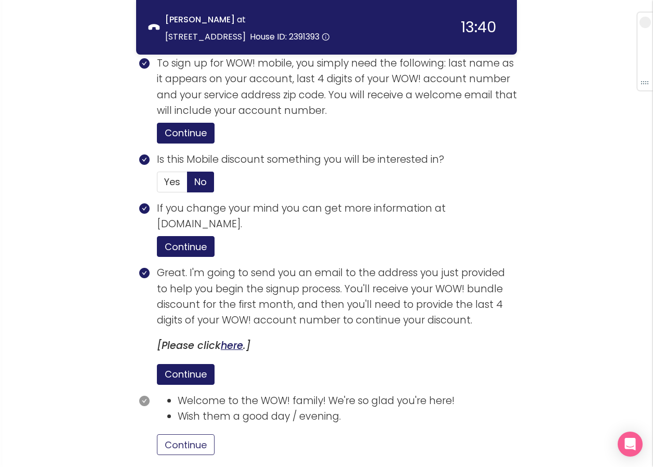
click at [175, 434] on button "Continue" at bounding box center [186, 444] width 58 height 21
